Goal: Navigation & Orientation: Find specific page/section

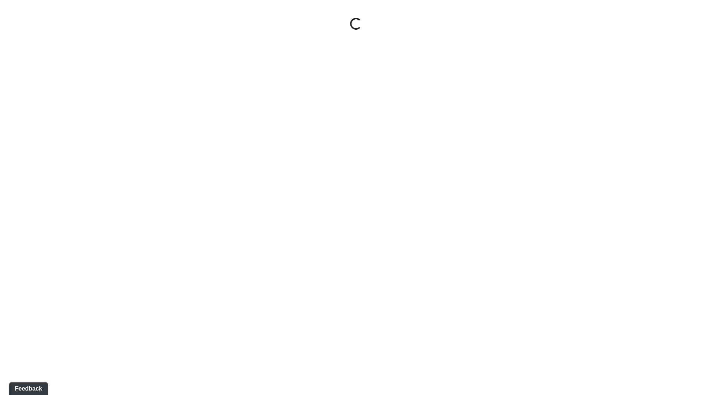
select select "ok5a3DN5DKaykbBBEtg6DG"
select select "wudMmRUKkNcJxyDemVtr2M"
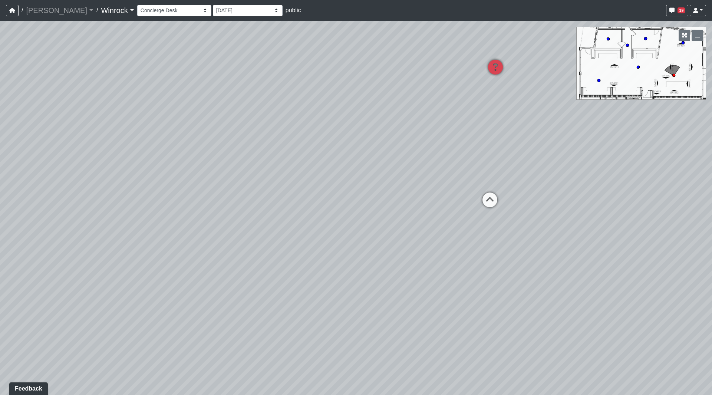
click at [101, 12] on link "Winrock" at bounding box center [117, 10] width 33 height 15
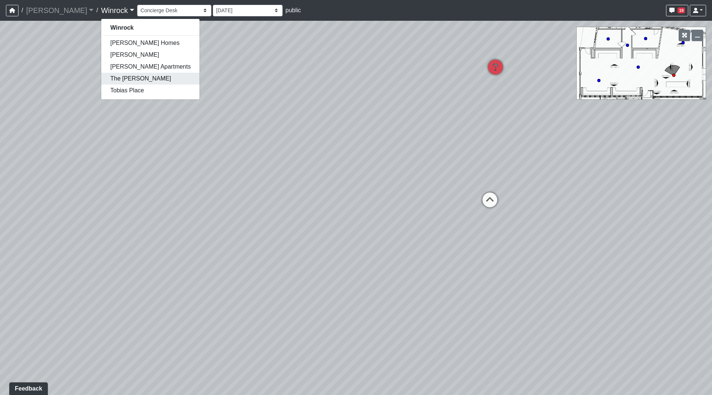
click at [101, 82] on link "The [PERSON_NAME]" at bounding box center [150, 79] width 98 height 12
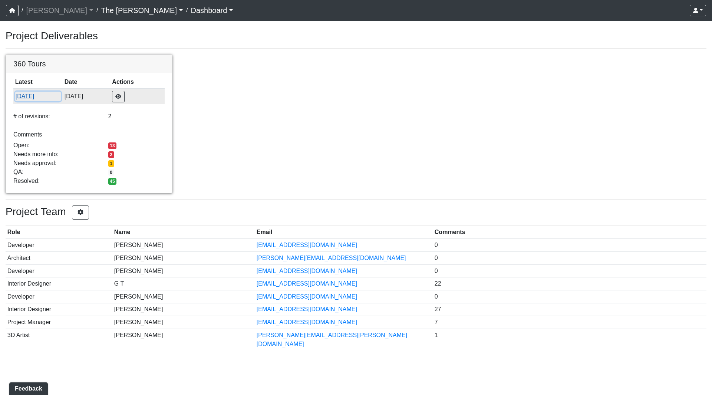
click at [39, 95] on button "[DATE]" at bounding box center [38, 97] width 46 height 10
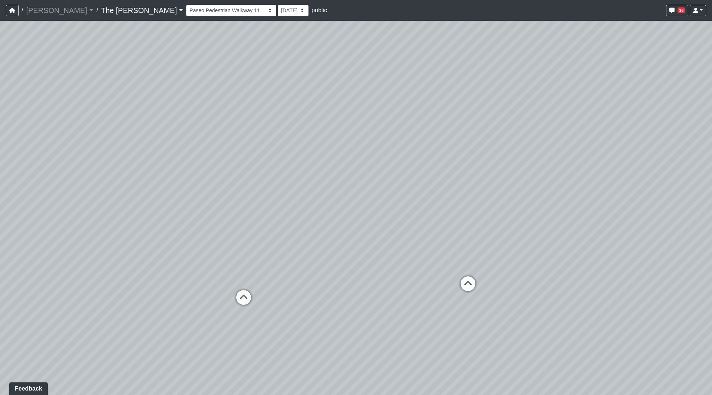
drag, startPoint x: 98, startPoint y: 123, endPoint x: 297, endPoint y: 168, distance: 204.5
click at [297, 168] on div "Loading... Paseo Pedestrian Walkway 9 Loading... Paseo Pedestrian Walkway 10 Lo…" at bounding box center [356, 208] width 712 height 374
drag, startPoint x: 370, startPoint y: 186, endPoint x: 238, endPoint y: 202, distance: 133.0
click at [238, 202] on div "Loading... Paseo Pedestrian Walkway 9 Loading... Paseo Pedestrian Walkway 10 Lo…" at bounding box center [356, 208] width 712 height 374
drag, startPoint x: 269, startPoint y: 210, endPoint x: 592, endPoint y: 236, distance: 324.1
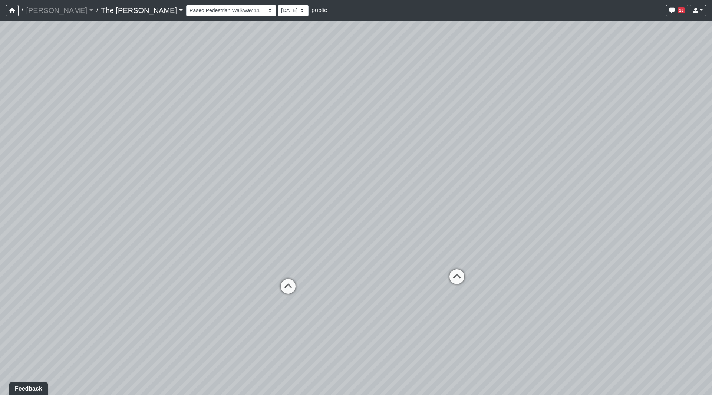
click at [592, 236] on div "Loading... Paseo Pedestrian Walkway 9 Loading... Paseo Pedestrian Walkway 10 Lo…" at bounding box center [356, 208] width 712 height 374
drag, startPoint x: 461, startPoint y: 230, endPoint x: 494, endPoint y: 231, distance: 32.3
click at [494, 231] on div "Loading... Paseo Pedestrian Walkway 9 Loading... Paseo Pedestrian Walkway 10 Lo…" at bounding box center [356, 208] width 712 height 374
drag, startPoint x: 290, startPoint y: 194, endPoint x: 486, endPoint y: 218, distance: 197.6
click at [495, 220] on div "Loading... Paseo Pedestrian Walkway 9 Loading... Paseo Pedestrian Walkway 10 Lo…" at bounding box center [356, 208] width 712 height 374
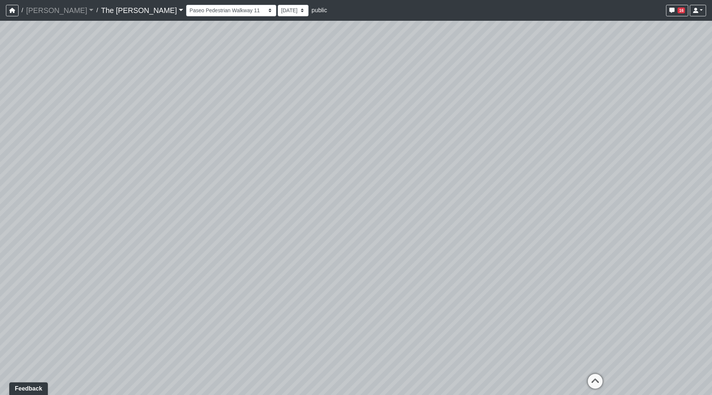
click at [167, 183] on div "Loading... Paseo Pedestrian Walkway 9 Loading... Paseo Pedestrian Walkway 10 Lo…" at bounding box center [356, 208] width 712 height 374
drag, startPoint x: 378, startPoint y: 178, endPoint x: 93, endPoint y: 139, distance: 287.2
click at [95, 142] on div "Loading... Paseo Pedestrian Walkway 9 Loading... Paseo Pedestrian Walkway 10 Lo…" at bounding box center [356, 208] width 712 height 374
drag, startPoint x: 268, startPoint y: 157, endPoint x: 263, endPoint y: 159, distance: 5.2
click at [263, 159] on div "Loading... Paseo Pedestrian Walkway 9 Loading... Paseo Pedestrian Walkway 10 Lo…" at bounding box center [356, 208] width 712 height 374
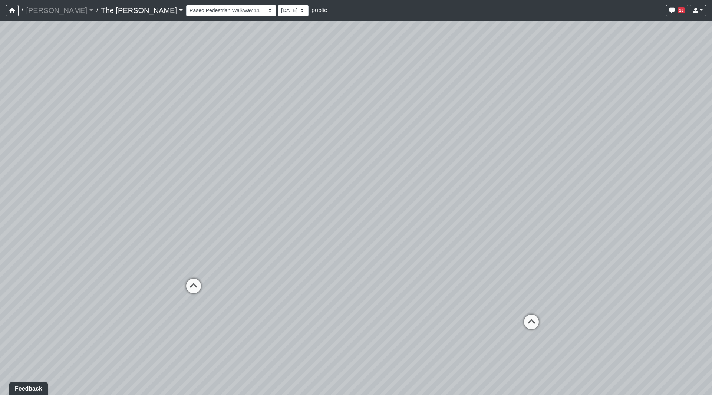
drag, startPoint x: 340, startPoint y: 266, endPoint x: 495, endPoint y: 266, distance: 155.0
click at [495, 266] on div "Loading... Paseo Pedestrian Walkway 9 Loading... Paseo Pedestrian Walkway 10 Lo…" at bounding box center [356, 208] width 712 height 374
click at [114, 307] on icon at bounding box center [111, 307] width 22 height 22
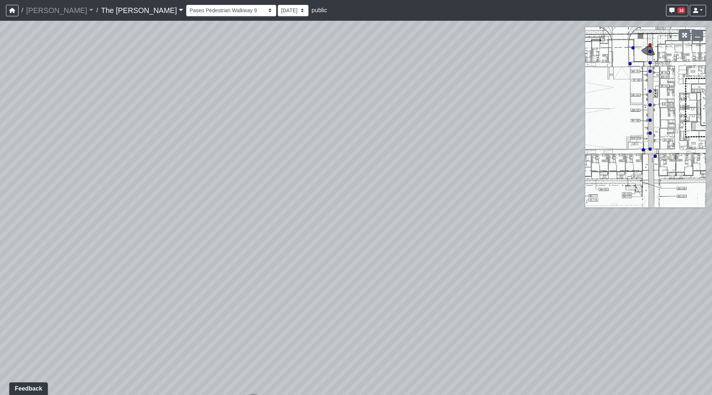
drag, startPoint x: 238, startPoint y: 279, endPoint x: 304, endPoint y: 245, distance: 74.6
click at [300, 251] on div "Loading... Paseo Pedestrian Walkway 9 Loading... Paseo Pedestrian Walkway 10 Lo…" at bounding box center [356, 208] width 712 height 374
click at [269, 367] on icon at bounding box center [278, 373] width 22 height 22
click at [266, 296] on icon at bounding box center [265, 304] width 22 height 22
click at [285, 281] on icon at bounding box center [288, 284] width 22 height 22
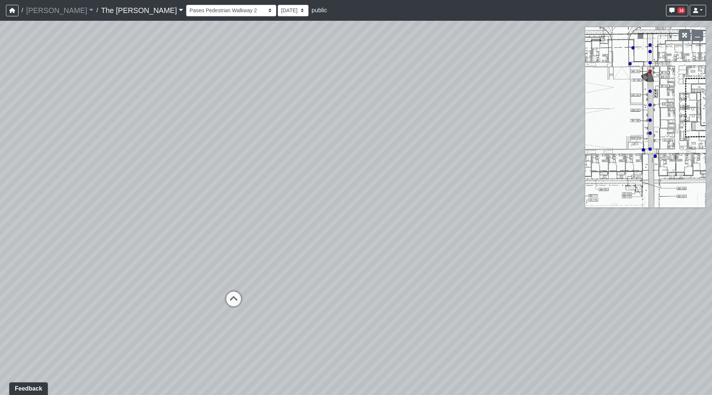
drag, startPoint x: 300, startPoint y: 185, endPoint x: 265, endPoint y: 230, distance: 56.3
click at [266, 202] on div "Loading... Paseo Pedestrian Walkway 9 Loading... Paseo Pedestrian Walkway 10 Lo…" at bounding box center [356, 208] width 712 height 374
click at [237, 306] on icon at bounding box center [234, 303] width 22 height 22
drag, startPoint x: 162, startPoint y: 190, endPoint x: 390, endPoint y: 216, distance: 229.1
click at [488, 219] on div "Loading... Paseo Pedestrian Walkway 9 Loading... Paseo Pedestrian Walkway 10 Lo…" at bounding box center [356, 208] width 712 height 374
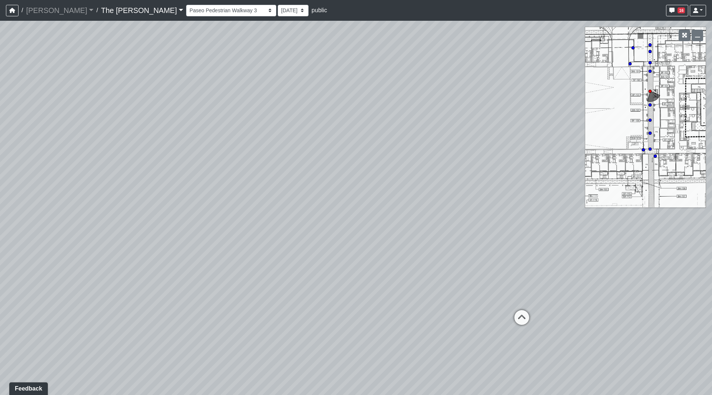
drag, startPoint x: 352, startPoint y: 205, endPoint x: 9, endPoint y: 130, distance: 351.2
click at [12, 132] on div "Loading... Paseo Pedestrian Walkway 9 Loading... Paseo Pedestrian Walkway 10 Lo…" at bounding box center [356, 208] width 712 height 374
click at [630, 63] on circle at bounding box center [630, 63] width 3 height 3
drag, startPoint x: 437, startPoint y: 190, endPoint x: 695, endPoint y: 198, distance: 258.6
click at [646, 196] on div "Loading... Paseo Pedestrian Walkway 9 Loading... Paseo Pedestrian Walkway 10 Lo…" at bounding box center [356, 208] width 712 height 374
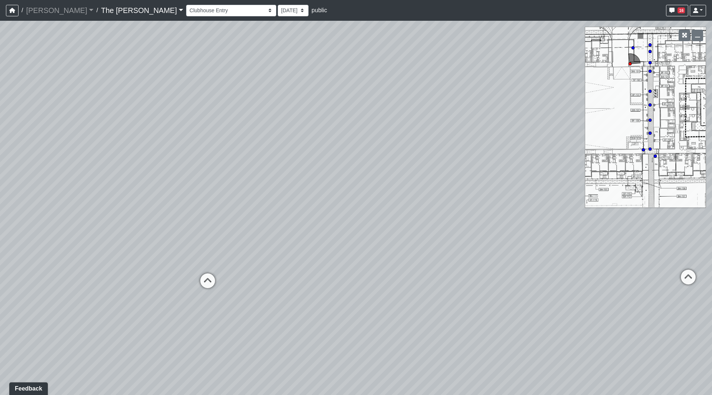
drag, startPoint x: 489, startPoint y: 208, endPoint x: 201, endPoint y: 160, distance: 291.7
click at [202, 160] on div "Loading... Paseo Pedestrian Walkway 9 Loading... Paseo Pedestrian Walkway 10 Lo…" at bounding box center [356, 208] width 712 height 374
drag, startPoint x: 353, startPoint y: 169, endPoint x: 188, endPoint y: 135, distance: 169.4
click at [189, 134] on div "Loading... Paseo Pedestrian Walkway 9 Loading... Paseo Pedestrian Walkway 10 Lo…" at bounding box center [356, 208] width 712 height 374
drag, startPoint x: 250, startPoint y: 170, endPoint x: 160, endPoint y: 178, distance: 90.5
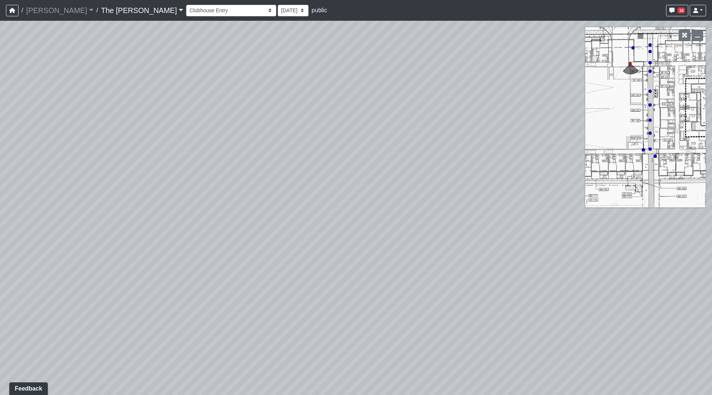
click at [163, 177] on div "Loading... Paseo Pedestrian Walkway 9 Loading... Paseo Pedestrian Walkway 10 Lo…" at bounding box center [356, 208] width 712 height 374
drag, startPoint x: 37, startPoint y: 167, endPoint x: 43, endPoint y: 160, distance: 8.7
click at [8, 163] on div "Loading... Paseo Pedestrian Walkway 9 Loading... Paseo Pedestrian Walkway 10 Lo…" at bounding box center [356, 208] width 712 height 374
drag, startPoint x: 434, startPoint y: 203, endPoint x: 487, endPoint y: 290, distance: 102.0
click at [487, 290] on div "Loading... Paseo Pedestrian Walkway 9 Loading... Paseo Pedestrian Walkway 10 Lo…" at bounding box center [356, 208] width 712 height 374
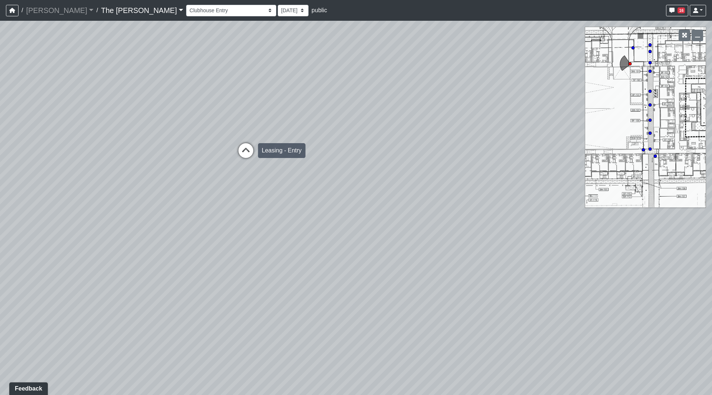
click at [244, 151] on icon at bounding box center [246, 154] width 22 height 22
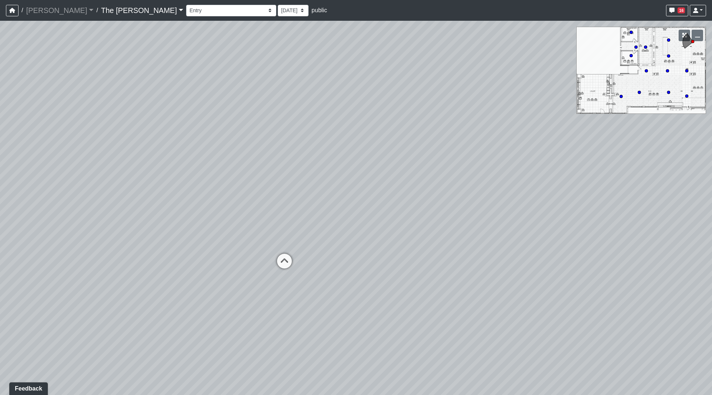
drag, startPoint x: 408, startPoint y: 191, endPoint x: 497, endPoint y: 192, distance: 89.0
click at [497, 192] on div "Loading... Paseo Pedestrian Walkway 9 Loading... Paseo Pedestrian Walkway 10 Lo…" at bounding box center [356, 208] width 712 height 374
click at [697, 38] on button "button" at bounding box center [697, 35] width 11 height 11
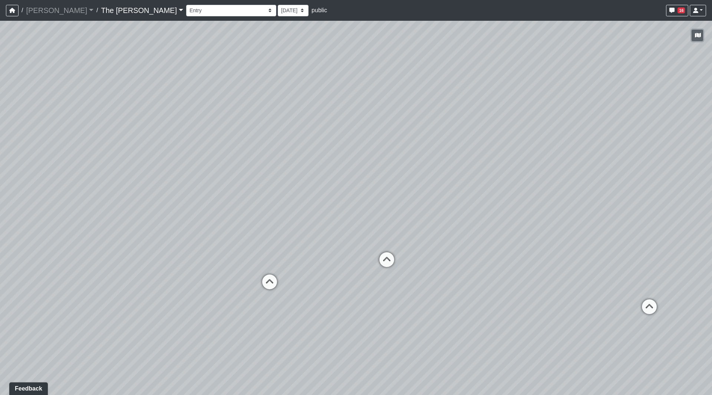
click at [698, 38] on button "button" at bounding box center [697, 35] width 11 height 11
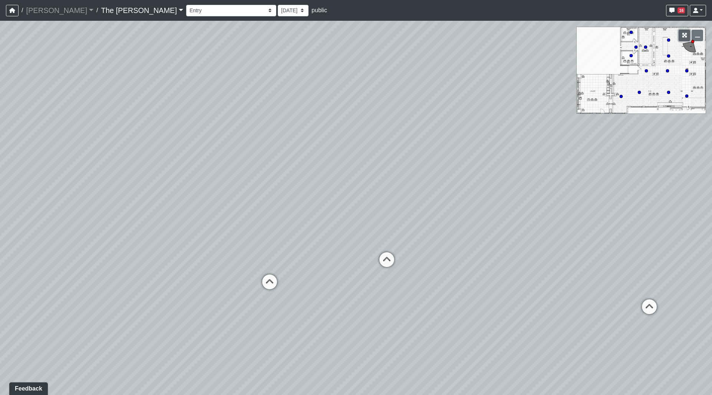
click at [683, 36] on icon "button" at bounding box center [684, 35] width 5 height 5
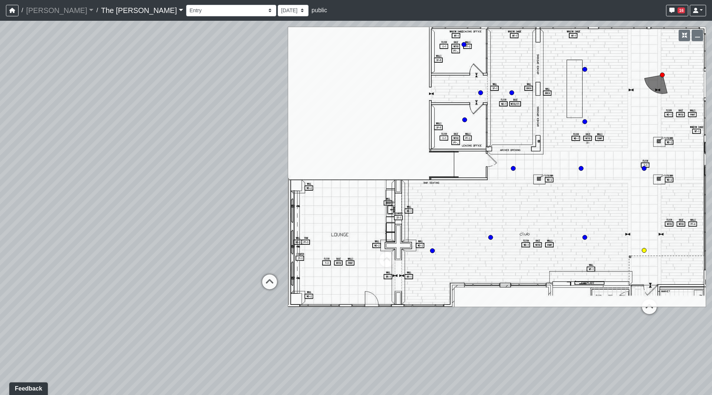
click at [644, 251] on circle at bounding box center [644, 250] width 4 height 4
drag, startPoint x: 665, startPoint y: 264, endPoint x: 215, endPoint y: 99, distance: 478.7
click at [209, 101] on div "Loading... Paseo Pedestrian Walkway 9 Loading... Paseo Pedestrian Walkway 10 Lo…" at bounding box center [356, 208] width 712 height 374
drag, startPoint x: 287, startPoint y: 100, endPoint x: 199, endPoint y: 99, distance: 88.6
click at [199, 99] on div "Loading... Paseo Pedestrian Walkway 9 Loading... Paseo Pedestrian Walkway 10 Lo…" at bounding box center [356, 208] width 712 height 374
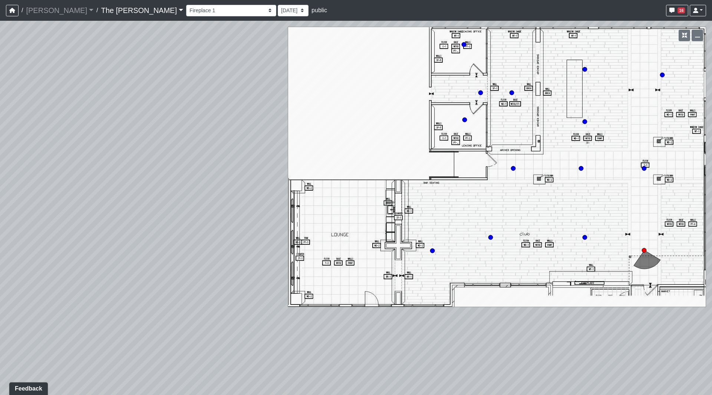
drag, startPoint x: 402, startPoint y: 159, endPoint x: 258, endPoint y: 161, distance: 144.7
click at [256, 161] on div "Loading... Paseo Pedestrian Walkway 9 Loading... Paseo Pedestrian Walkway 10 Lo…" at bounding box center [356, 208] width 712 height 374
drag, startPoint x: 695, startPoint y: 36, endPoint x: 668, endPoint y: 42, distance: 27.1
click at [695, 36] on button "button" at bounding box center [697, 35] width 11 height 11
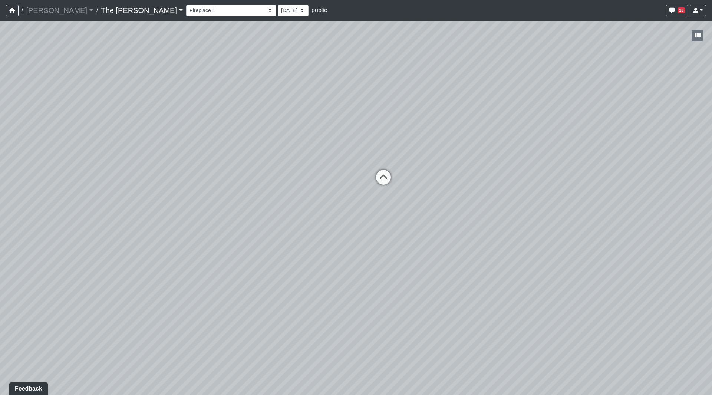
drag, startPoint x: 464, startPoint y: 120, endPoint x: 408, endPoint y: 279, distance: 168.5
click at [409, 280] on div "Loading... Paseo Pedestrian Walkway 9 Loading... Paseo Pedestrian Walkway 10 Lo…" at bounding box center [356, 208] width 712 height 374
click at [391, 177] on icon at bounding box center [383, 181] width 22 height 22
drag, startPoint x: 616, startPoint y: 251, endPoint x: 373, endPoint y: 218, distance: 245.1
click at [370, 218] on div "Loading... Paseo Pedestrian Walkway 9 Loading... Paseo Pedestrian Walkway 10 Lo…" at bounding box center [356, 208] width 712 height 374
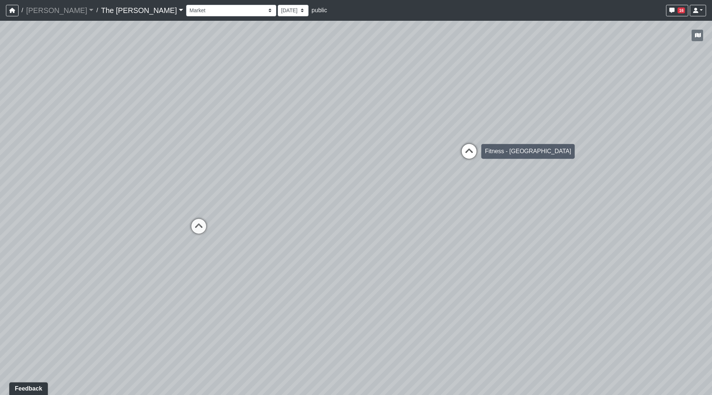
click at [472, 150] on icon at bounding box center [469, 155] width 22 height 22
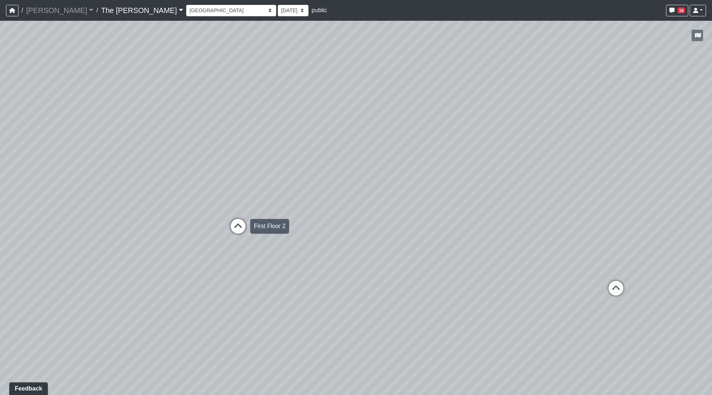
click at [241, 227] on icon at bounding box center [238, 230] width 22 height 22
drag, startPoint x: 360, startPoint y: 166, endPoint x: 600, endPoint y: 164, distance: 239.9
click at [567, 157] on div "Loading... Paseo Pedestrian Walkway 9 Loading... Paseo Pedestrian Walkway 10 Lo…" at bounding box center [356, 208] width 712 height 374
click at [449, 215] on icon at bounding box center [451, 217] width 22 height 22
drag, startPoint x: 413, startPoint y: 227, endPoint x: 423, endPoint y: 227, distance: 9.6
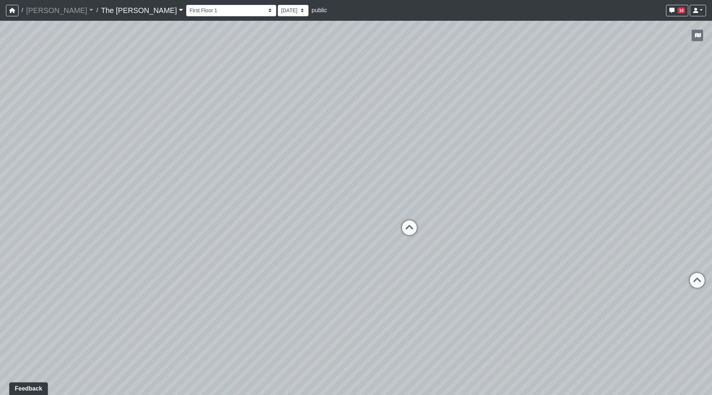
click at [413, 227] on icon at bounding box center [409, 231] width 22 height 22
drag, startPoint x: 525, startPoint y: 196, endPoint x: 184, endPoint y: 184, distance: 341.4
click at [188, 182] on div "Loading... Paseo Pedestrian Walkway 9 Loading... Paseo Pedestrian Walkway 10 Lo…" at bounding box center [356, 208] width 712 height 374
drag, startPoint x: 313, startPoint y: 256, endPoint x: 317, endPoint y: 256, distance: 4.8
click at [312, 256] on icon at bounding box center [310, 264] width 22 height 22
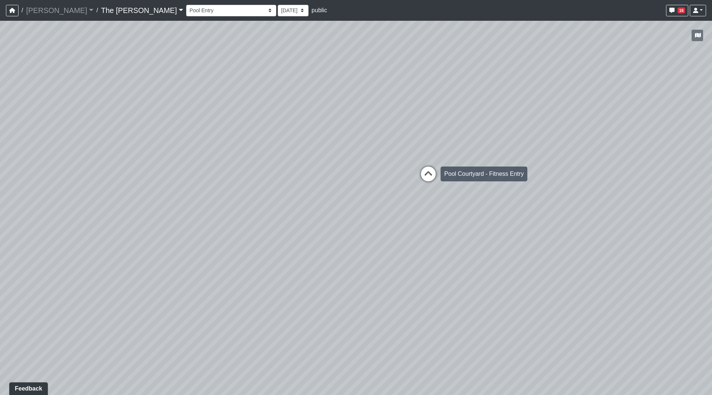
click at [428, 168] on icon at bounding box center [428, 178] width 22 height 22
drag, startPoint x: 465, startPoint y: 140, endPoint x: 135, endPoint y: 137, distance: 330.1
click at [134, 137] on div "Loading... Paseo Pedestrian Walkway 9 Loading... Paseo Pedestrian Walkway 10 Lo…" at bounding box center [356, 208] width 712 height 374
drag, startPoint x: 200, startPoint y: 129, endPoint x: 472, endPoint y: 229, distance: 290.4
click at [475, 230] on div "Loading... Paseo Pedestrian Walkway 9 Loading... Paseo Pedestrian Walkway 10 Lo…" at bounding box center [356, 208] width 712 height 374
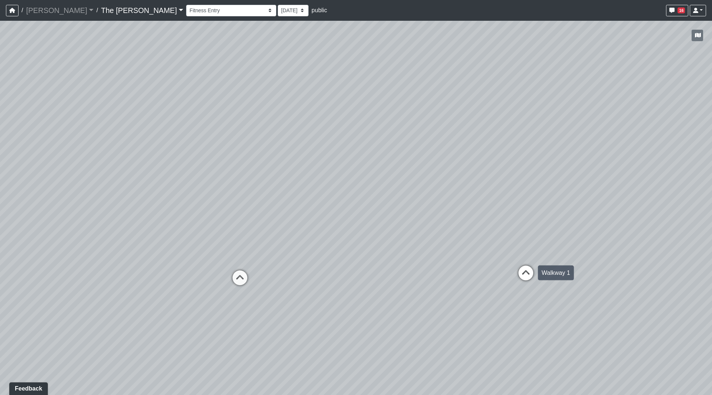
click at [522, 271] on icon at bounding box center [526, 277] width 22 height 22
click at [189, 329] on icon at bounding box center [193, 331] width 22 height 22
select select "idEZBh3WbM5YoX5LykEJe3"
drag, startPoint x: 377, startPoint y: 192, endPoint x: 124, endPoint y: 180, distance: 253.2
click at [142, 177] on div "Loading... Paseo Pedestrian Walkway 9 Loading... Paseo Pedestrian Walkway 10 Lo…" at bounding box center [356, 208] width 712 height 374
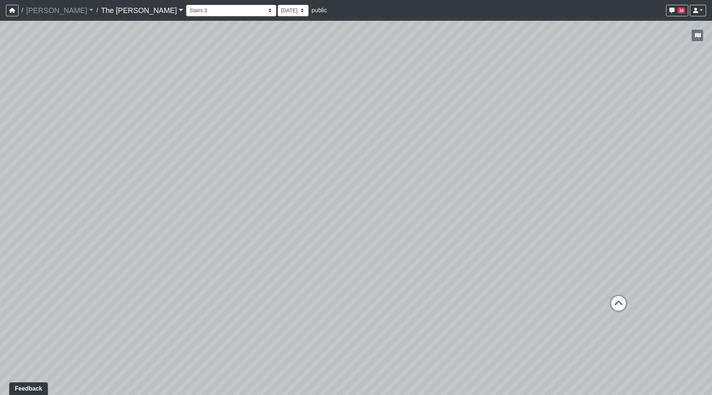
drag, startPoint x: 367, startPoint y: 231, endPoint x: 534, endPoint y: 261, distance: 169.9
click at [533, 260] on div "Loading... Paseo Pedestrian Walkway 9 Loading... Paseo Pedestrian Walkway 10 Lo…" at bounding box center [356, 208] width 712 height 374
drag, startPoint x: 427, startPoint y: 243, endPoint x: 75, endPoint y: 172, distance: 359.3
click at [111, 174] on div "Loading... Paseo Pedestrian Walkway 9 Loading... Paseo Pedestrian Walkway 10 Lo…" at bounding box center [356, 208] width 712 height 374
